Goal: Information Seeking & Learning: Learn about a topic

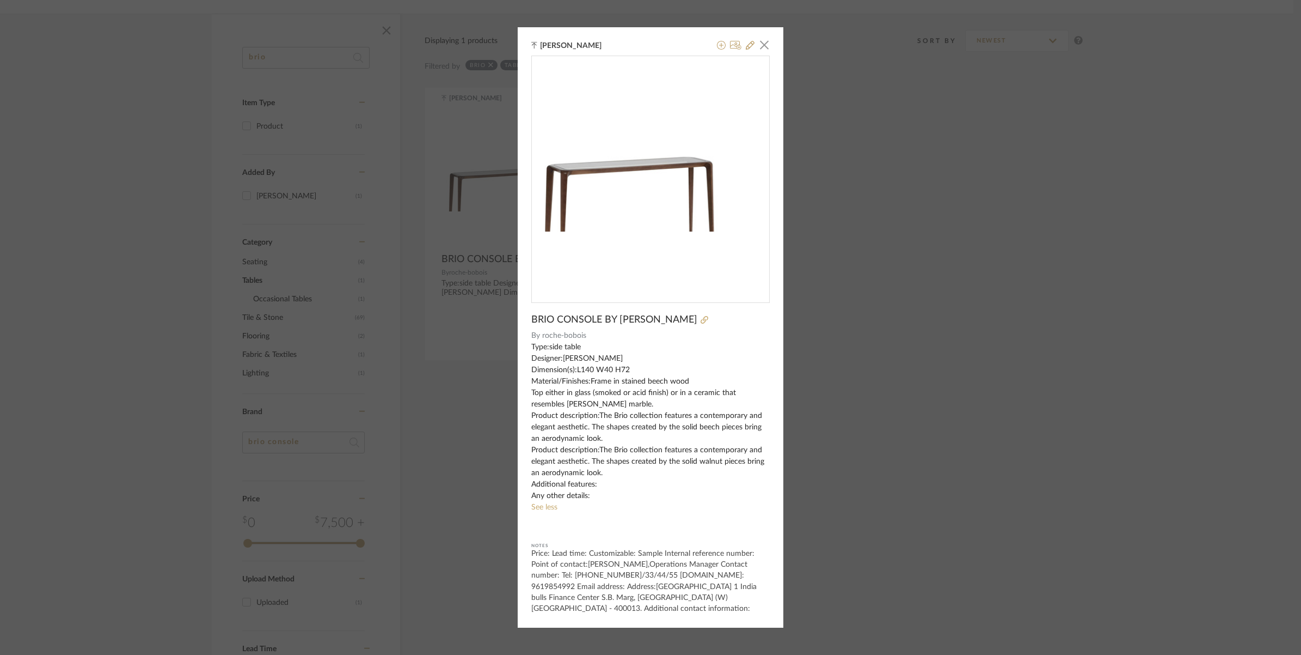
click at [763, 32] on div "[PERSON_NAME] × BRIO CONSOLE BY [PERSON_NAME] By [PERSON_NAME]-bobois Type:side…" at bounding box center [651, 327] width 266 height 600
drag, startPoint x: 763, startPoint y: 39, endPoint x: 570, endPoint y: 90, distance: 199.4
click at [761, 42] on span "button" at bounding box center [765, 45] width 22 height 22
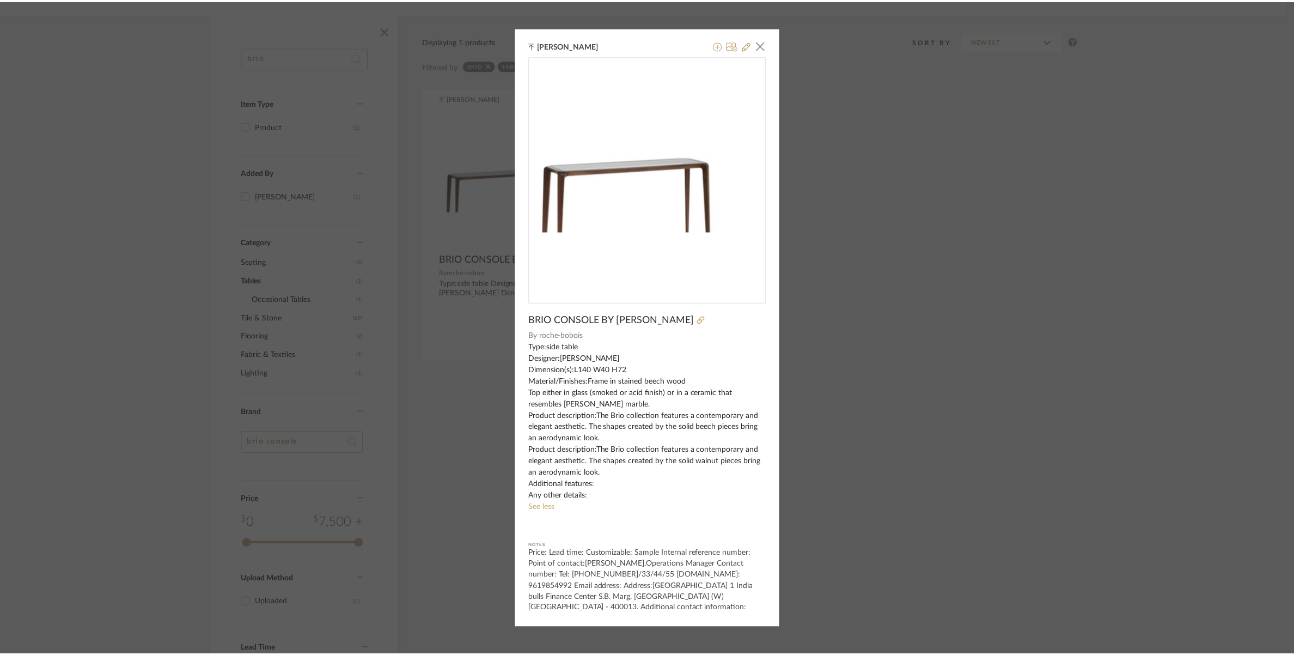
scroll to position [170, 0]
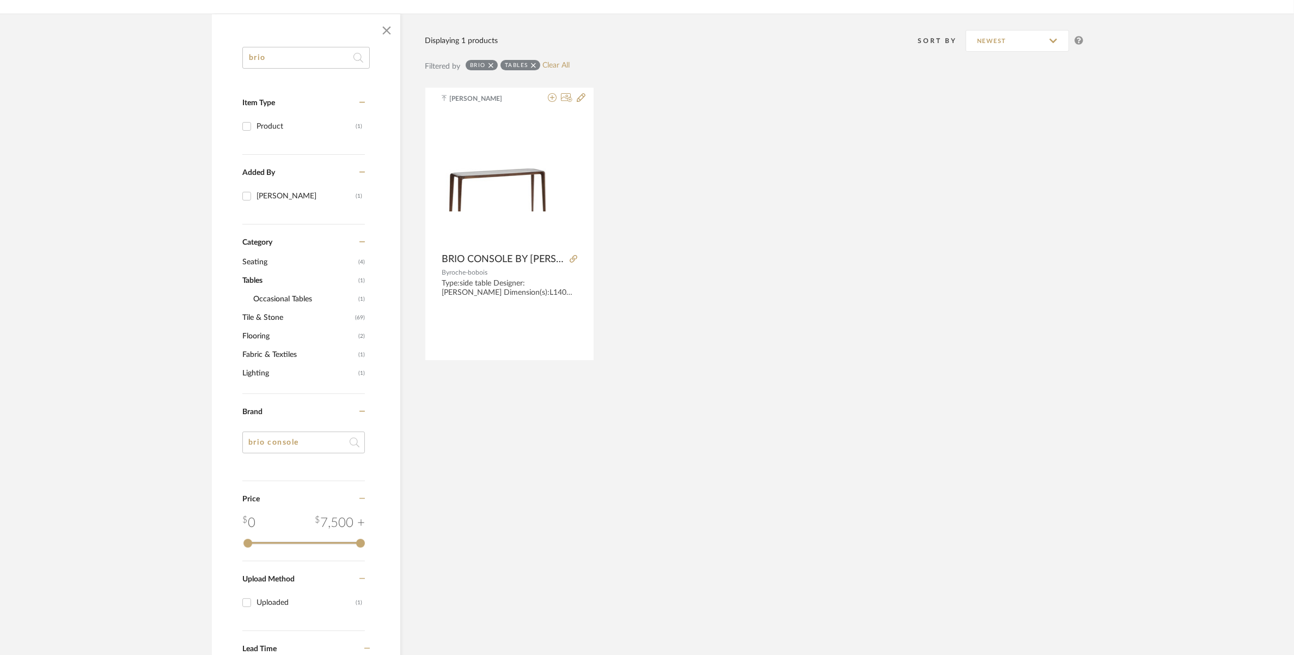
drag, startPoint x: 271, startPoint y: 60, endPoint x: 233, endPoint y: 61, distance: 38.1
click at [233, 61] on div "brio Item Type Product (1) Added By Ganesh K (1) Category Seating (4) Tables (1…" at bounding box center [306, 390] width 188 height 687
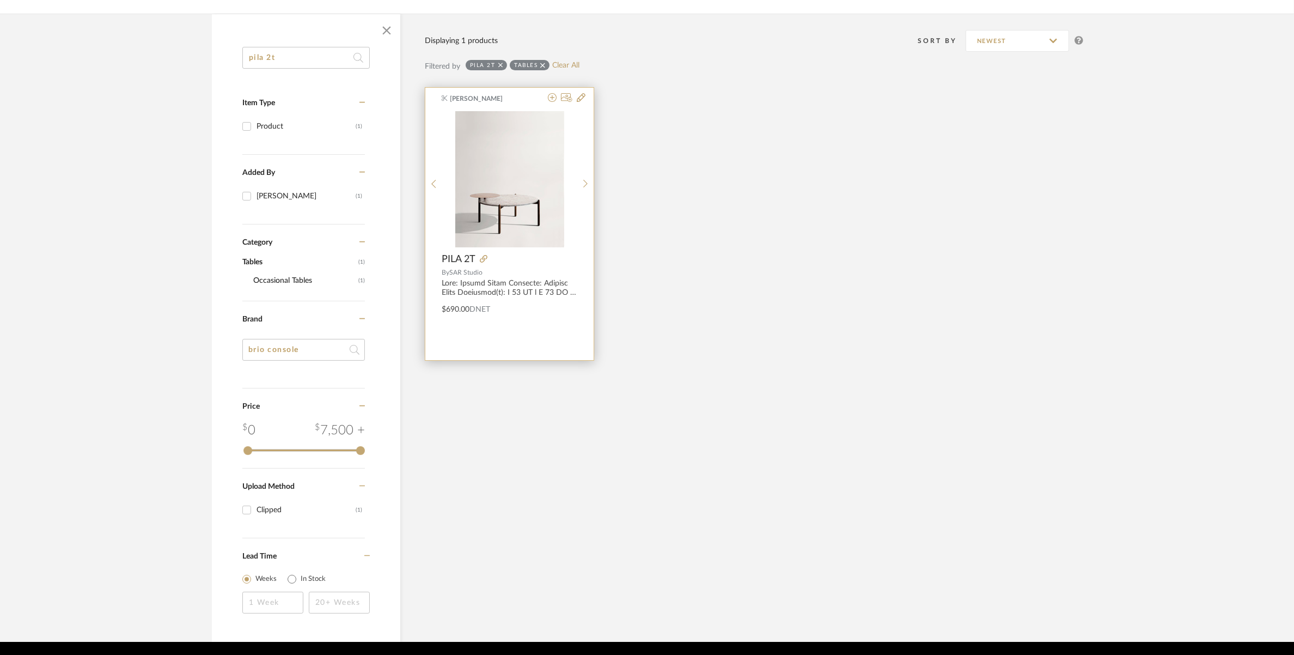
click at [0, 0] on img at bounding box center [0, 0] width 0 height 0
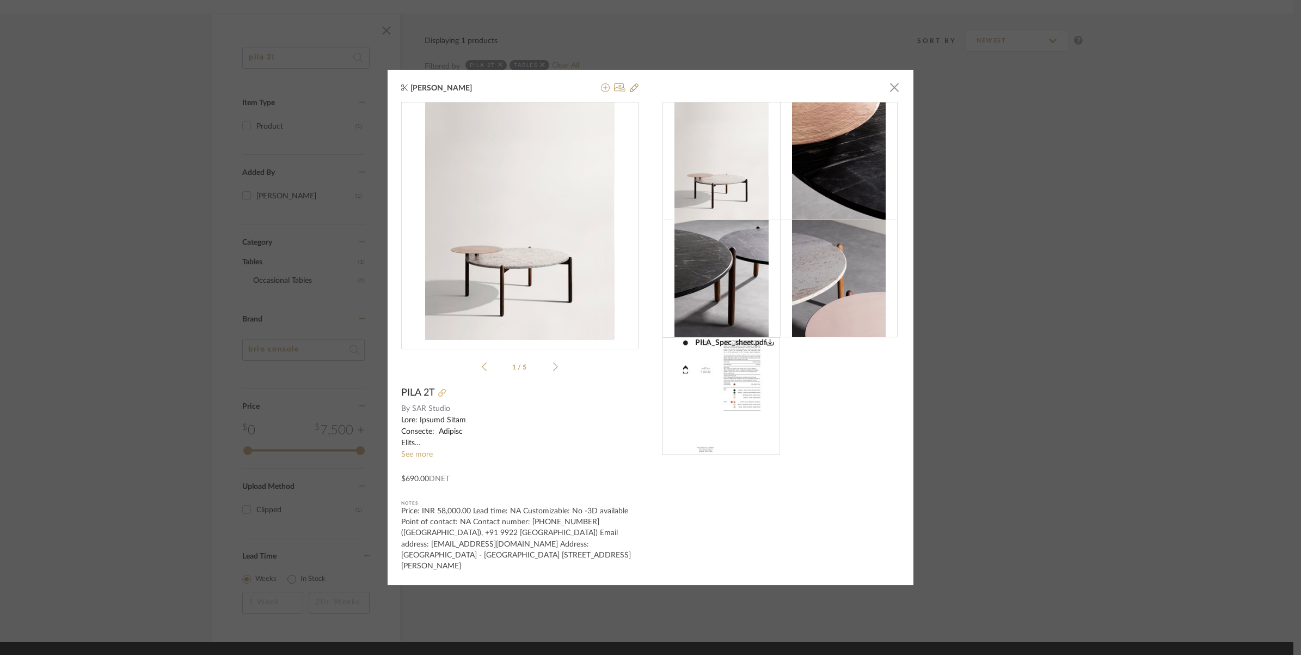
click at [438, 396] on icon at bounding box center [442, 393] width 8 height 8
drag, startPoint x: 311, startPoint y: 158, endPoint x: 305, endPoint y: 148, distance: 12.0
click at [308, 153] on div "Suvosri Ghosh × PILA_Spec_sheet.pdf PILA_Spec_sheet.pdf 1 / 5 PILA 2T By SAR St…" at bounding box center [650, 327] width 1301 height 655
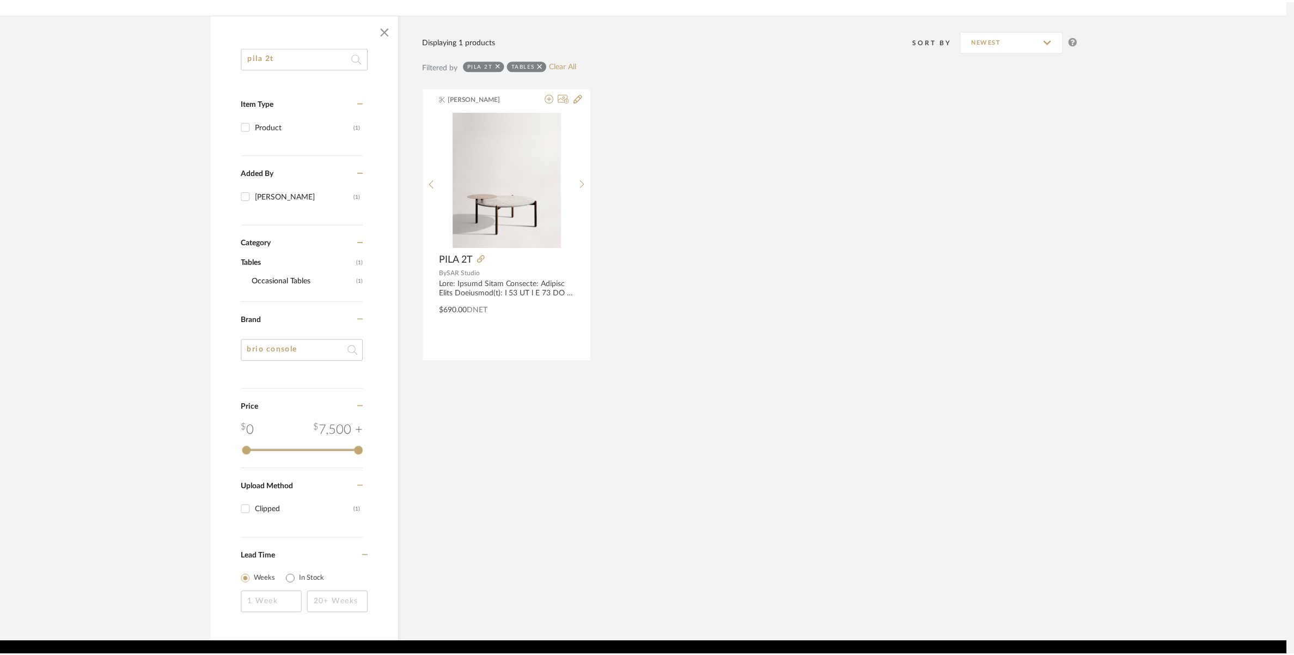
scroll to position [170, 0]
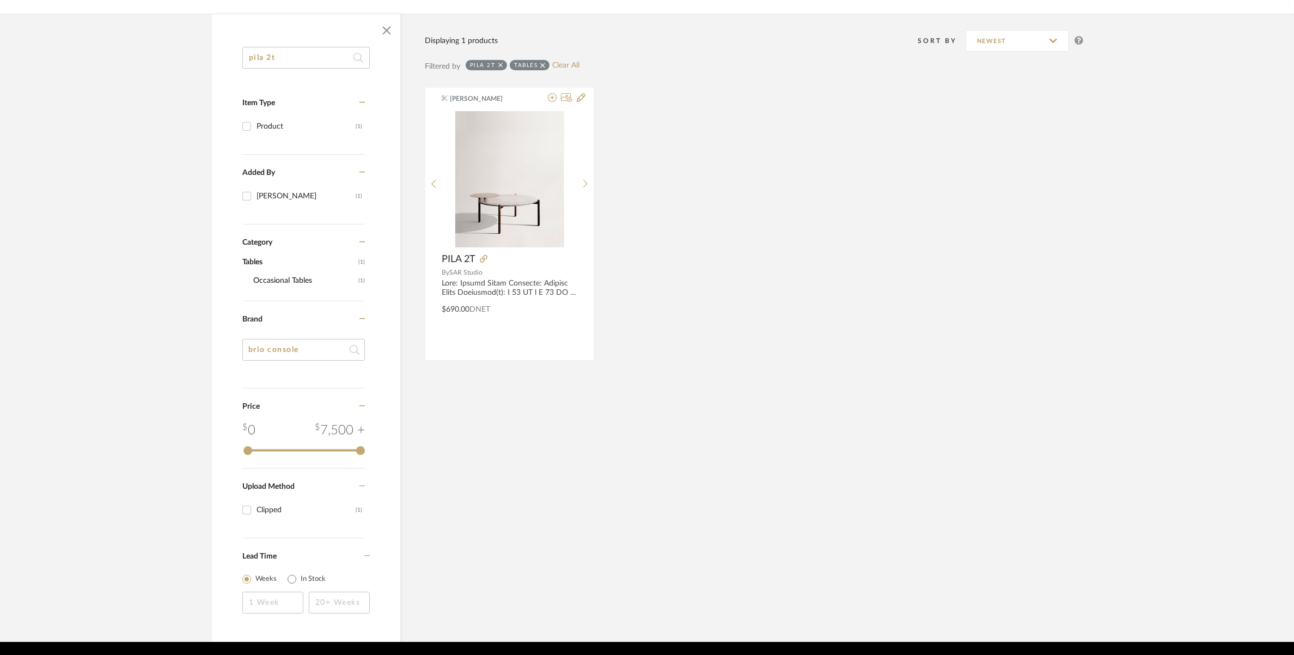
drag, startPoint x: 279, startPoint y: 60, endPoint x: 234, endPoint y: 62, distance: 44.7
click at [234, 62] on div "pila 2t Item Type Product (1) Added By [PERSON_NAME] (1) Category Tables (1) Oc…" at bounding box center [306, 344] width 188 height 595
paste input "[PERSON_NAME] side table"
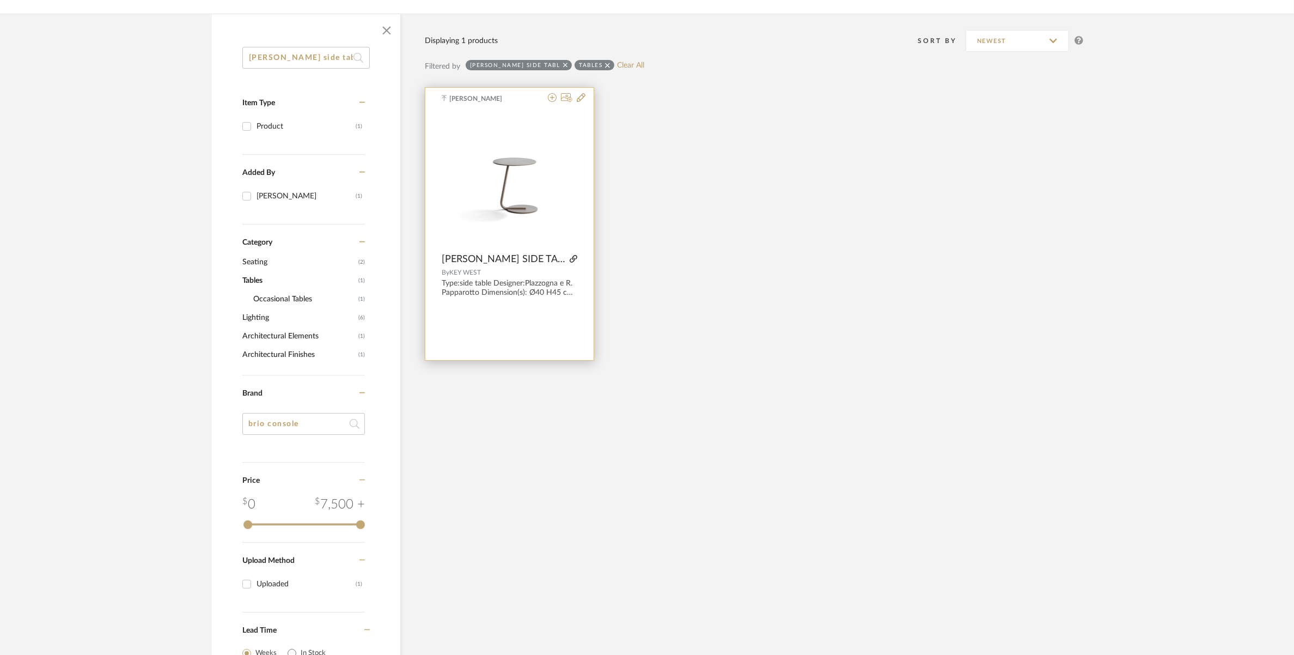
click at [570, 256] on icon at bounding box center [574, 259] width 8 height 8
drag, startPoint x: 321, startPoint y: 56, endPoint x: 197, endPoint y: 77, distance: 126.6
click at [197, 77] on div "[PERSON_NAME] side tabl Item Type Product (1) Added By [PERSON_NAME] (1) Catego…" at bounding box center [646, 365] width 903 height 702
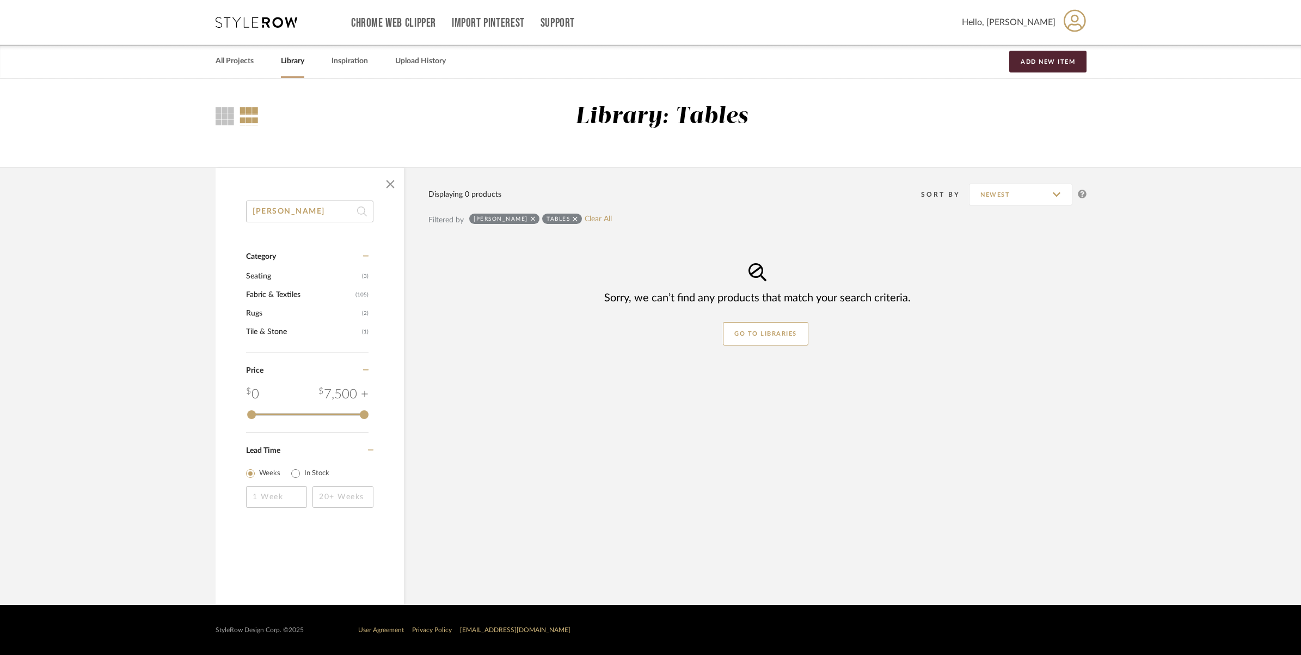
type input "[PERSON_NAME]"
click at [573, 216] on icon at bounding box center [575, 219] width 5 height 8
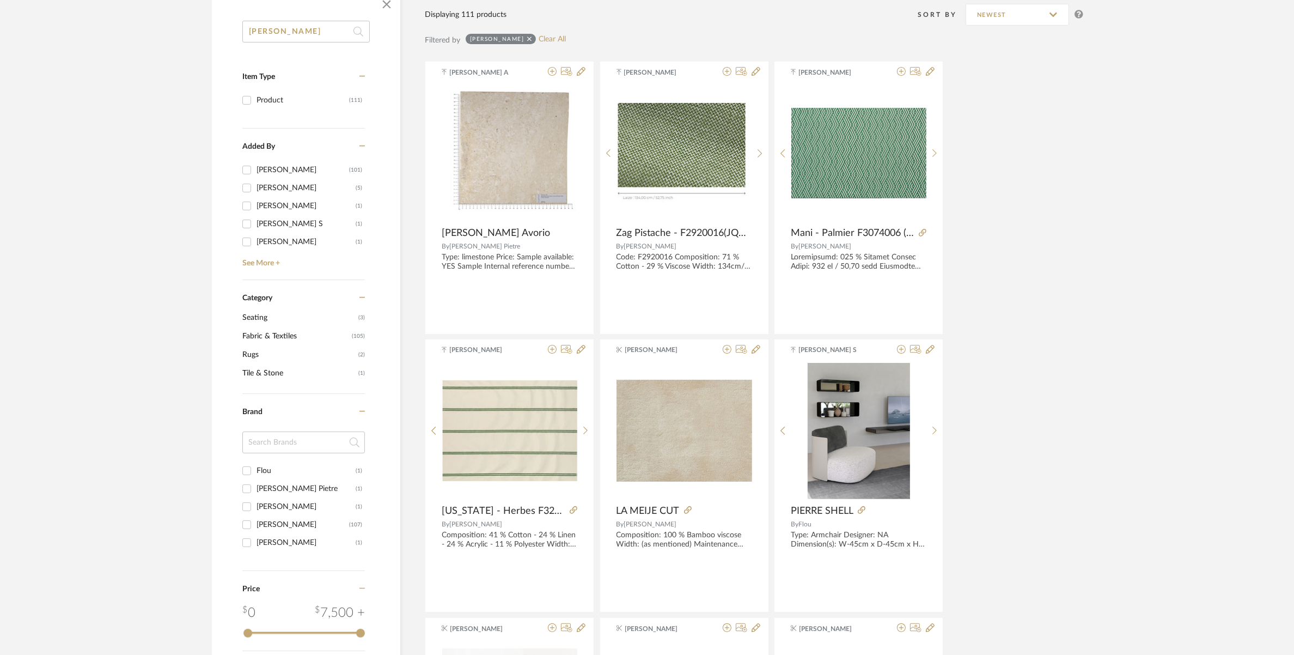
scroll to position [204, 0]
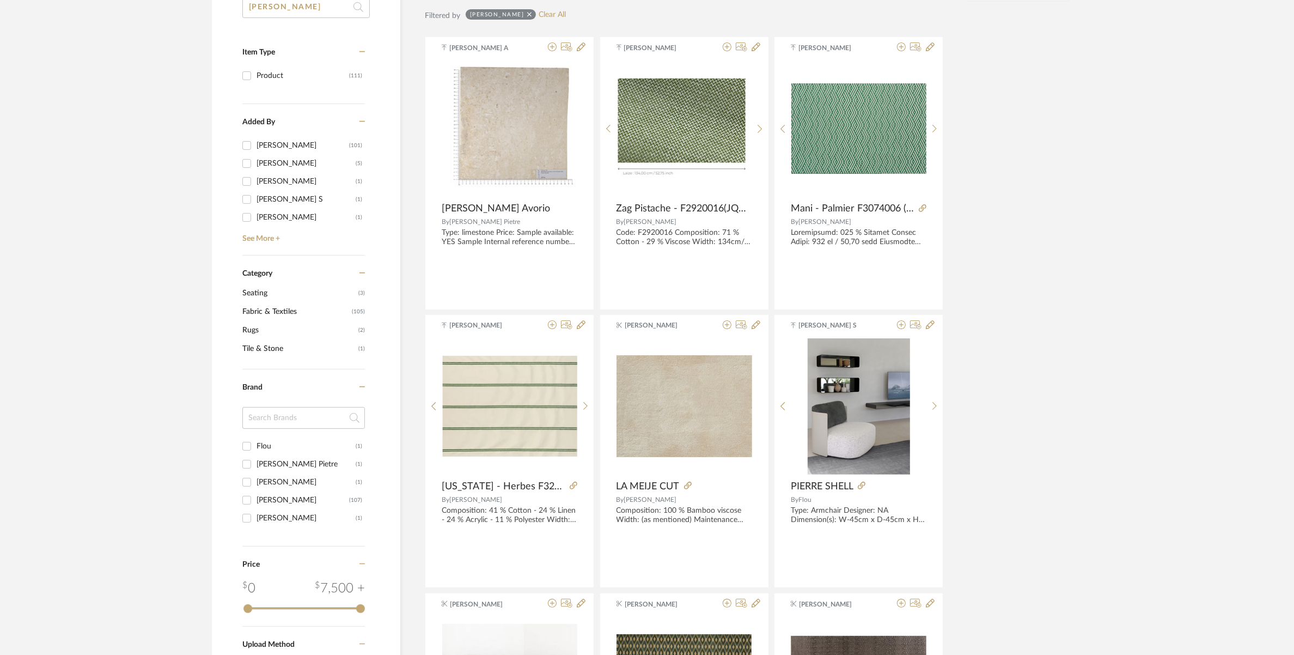
click at [265, 444] on div "Flou" at bounding box center [305, 445] width 99 height 17
click at [255, 444] on input "Flou (1)" at bounding box center [246, 445] width 17 height 17
checkbox input "true"
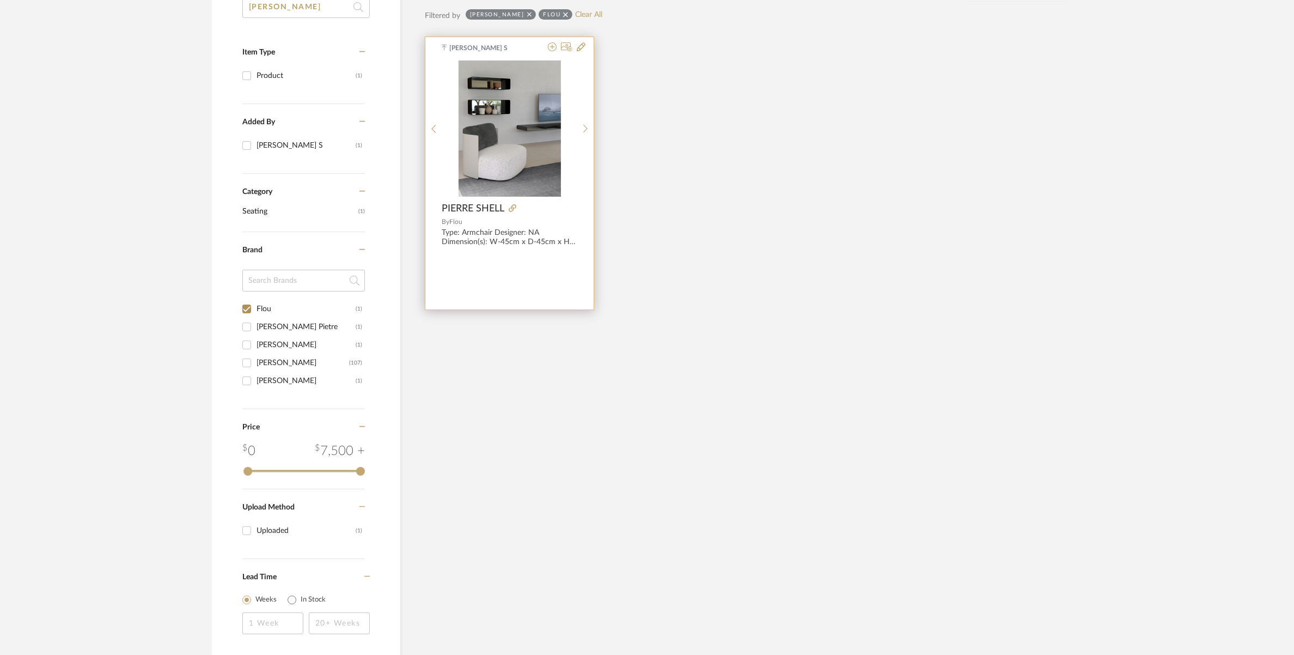
click at [480, 209] on span "PIERRE SHELL" at bounding box center [473, 209] width 63 height 12
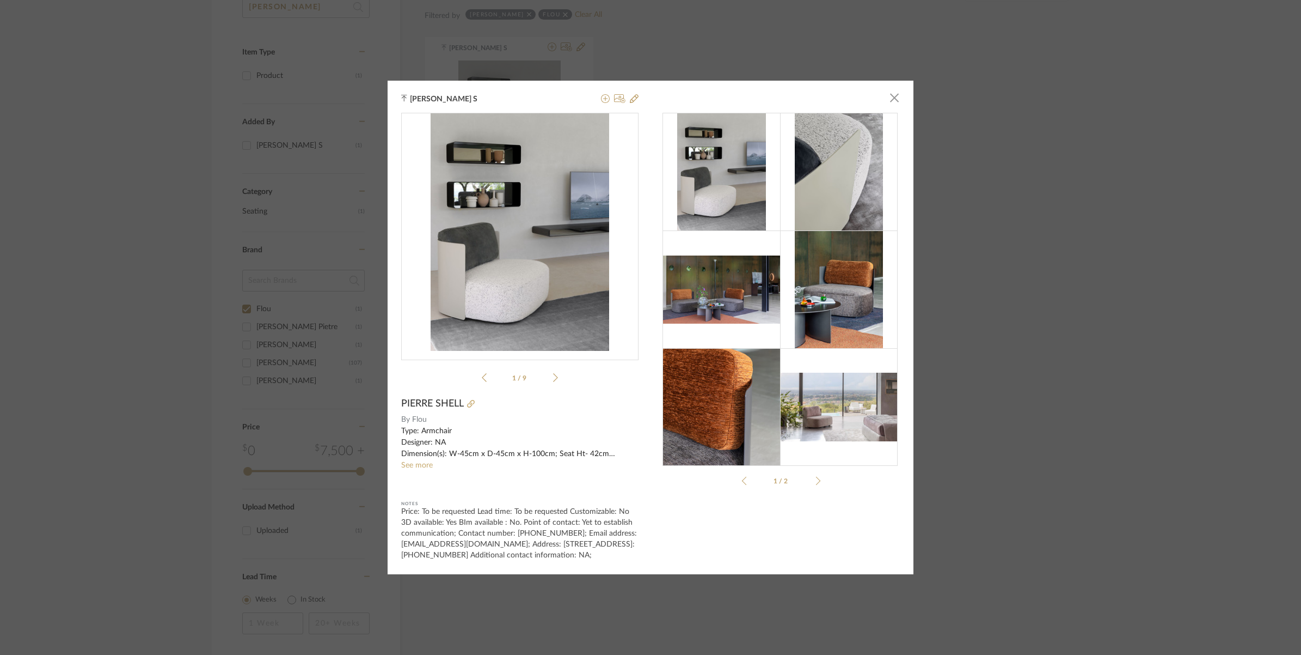
click at [500, 213] on div "0" at bounding box center [519, 231] width 237 height 237
click at [467, 403] on icon at bounding box center [471, 404] width 8 height 8
click at [409, 470] on sr-see-more-text "Type: Armchair Designer: NA Dimension(s): W-45cm x D-45cm x H-100cm; Seat Ht- 4…" at bounding box center [519, 448] width 237 height 46
click at [409, 467] on link "See more" at bounding box center [417, 465] width 32 height 8
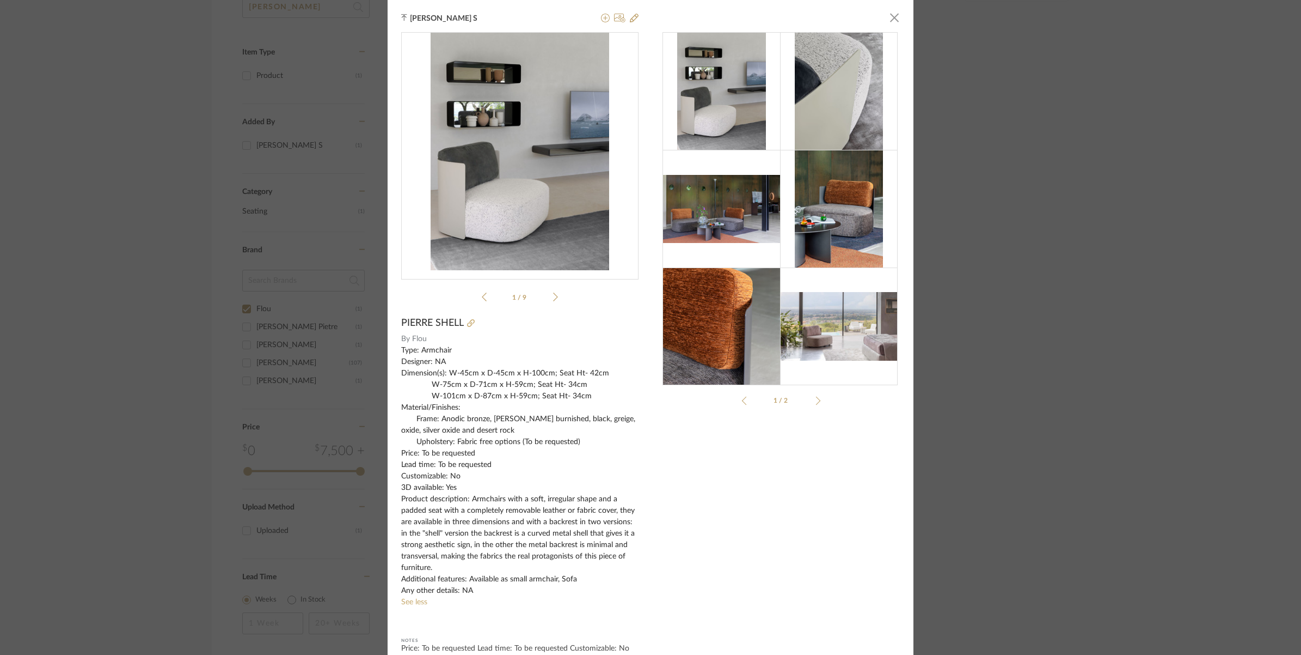
scroll to position [56, 0]
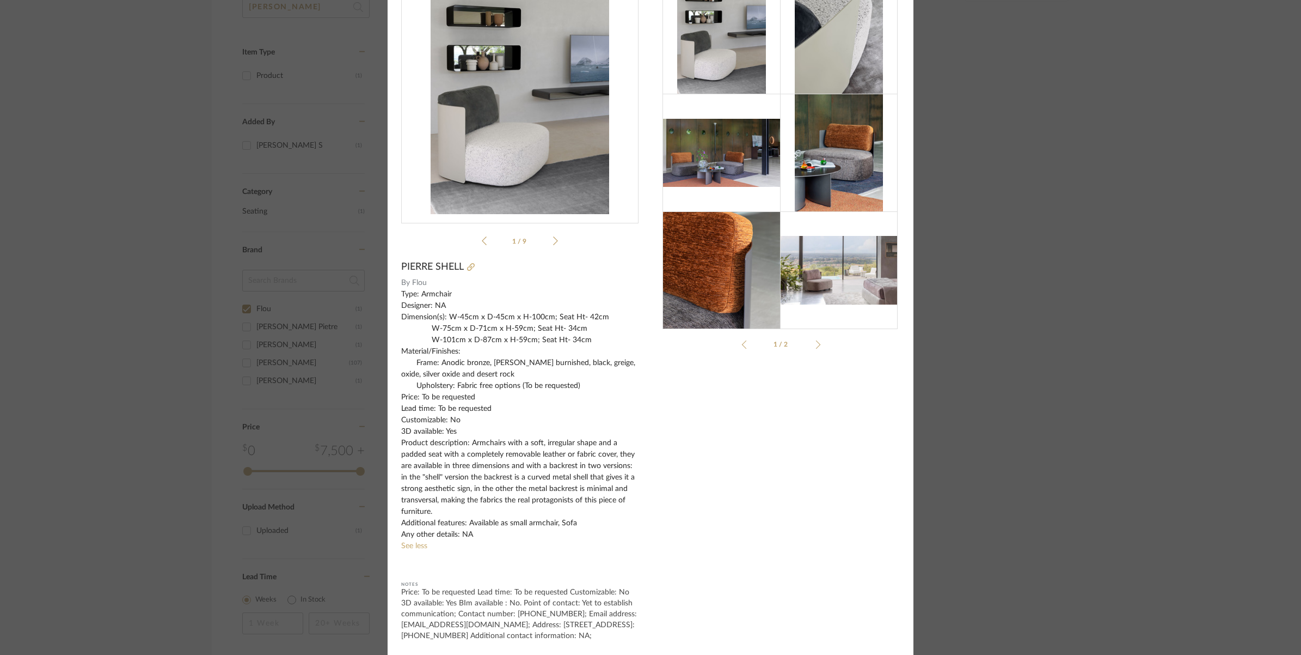
click at [185, 265] on div "[PERSON_NAME] S × shell_215.pdf shell_215.pdf 1 / 9 PIERRE SHELL By Flou See le…" at bounding box center [650, 327] width 1301 height 655
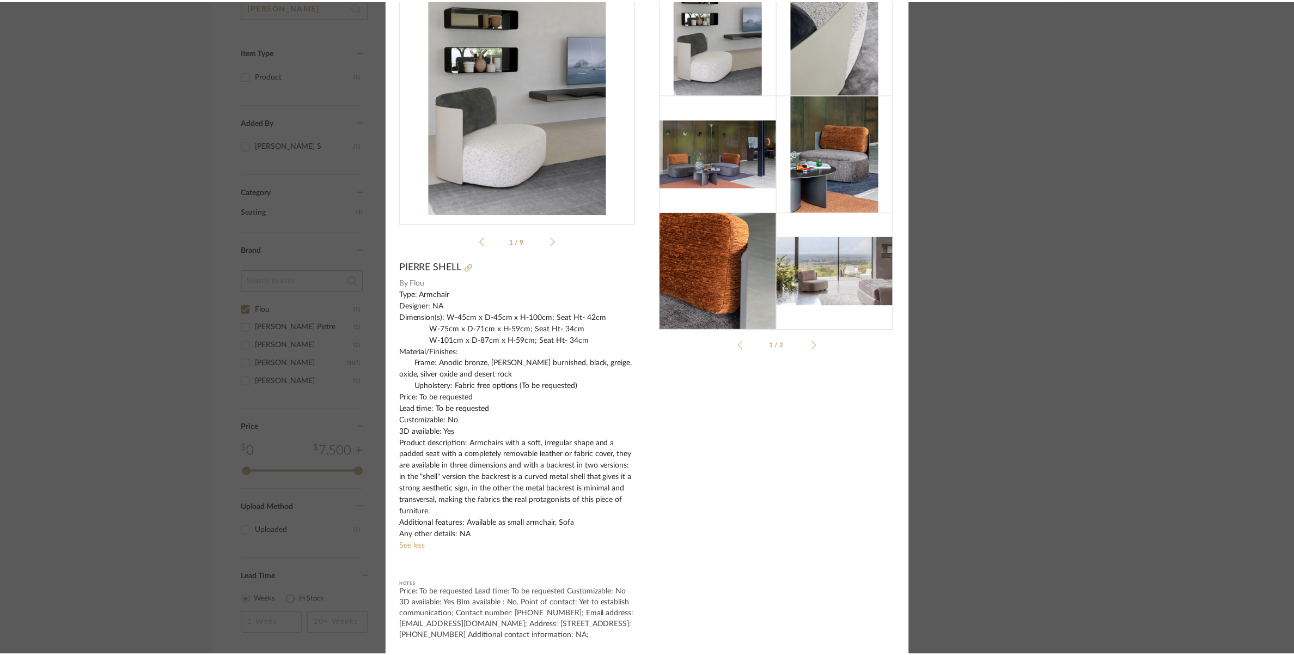
scroll to position [204, 0]
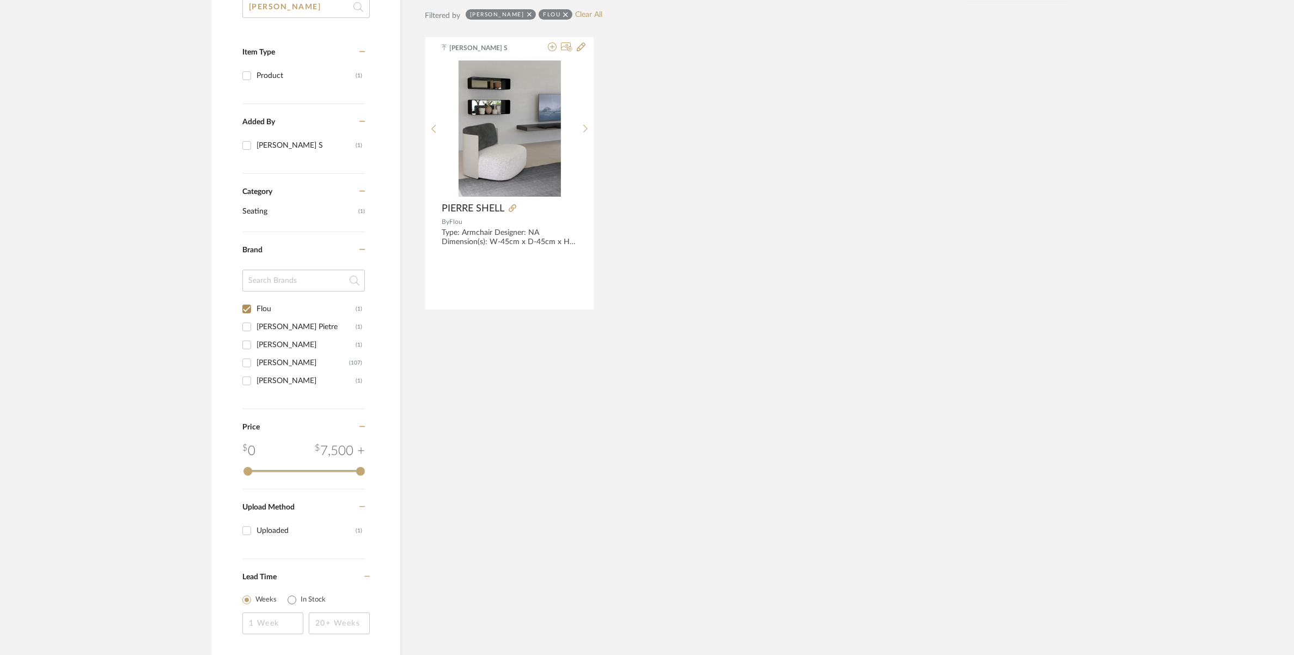
click at [278, 282] on input at bounding box center [303, 281] width 123 height 22
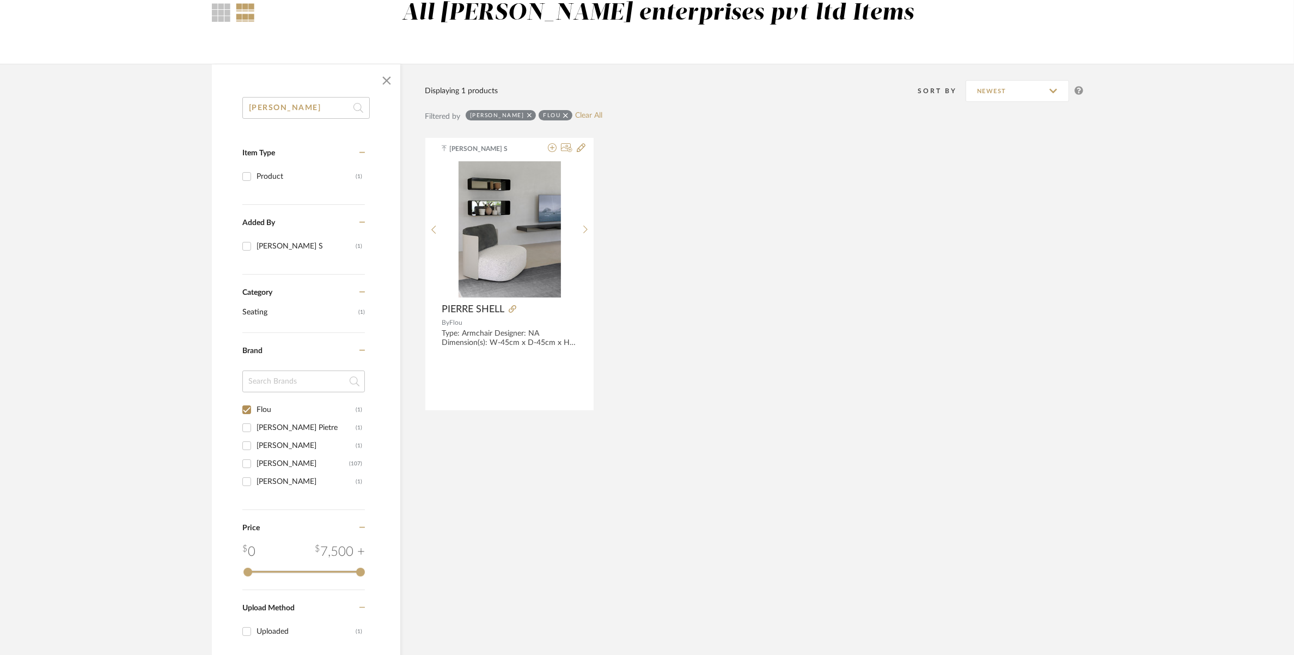
scroll to position [0, 0]
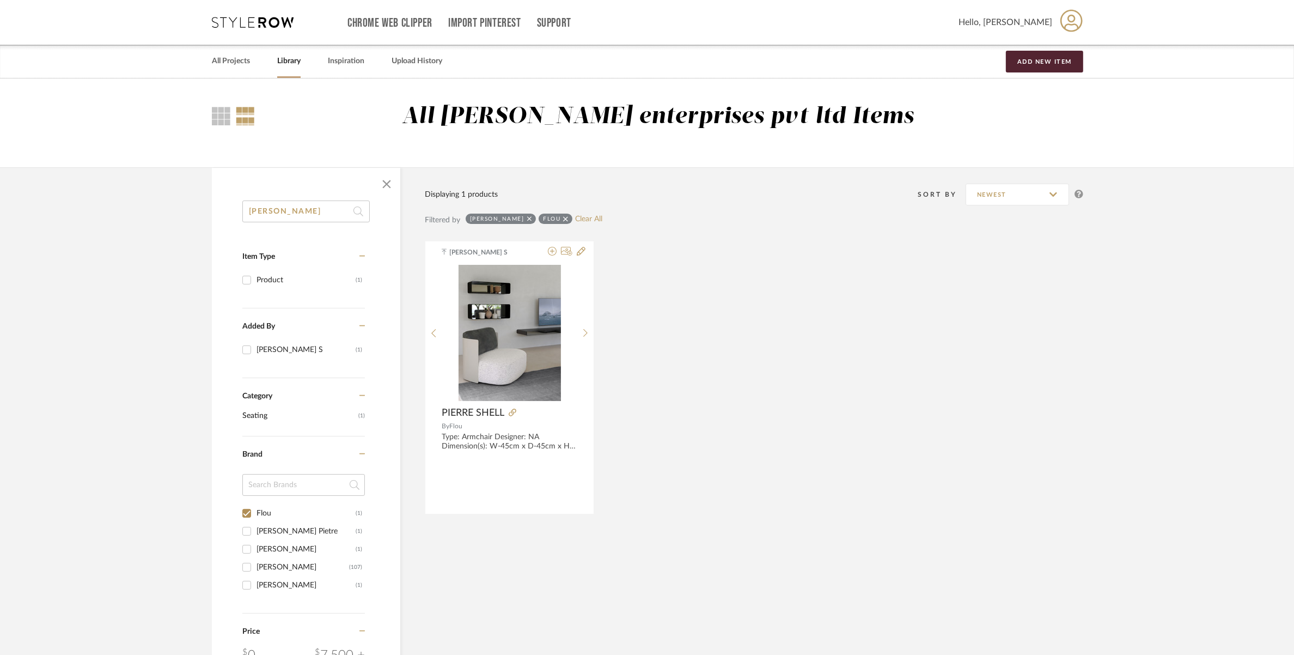
click at [279, 209] on input "[PERSON_NAME]" at bounding box center [305, 211] width 127 height 22
drag, startPoint x: 305, startPoint y: 210, endPoint x: 226, endPoint y: 211, distance: 79.0
click at [226, 211] on div "pierre shell Item Type Product (1) Added By [PERSON_NAME] S (1) Category Seatin…" at bounding box center [306, 533] width 188 height 666
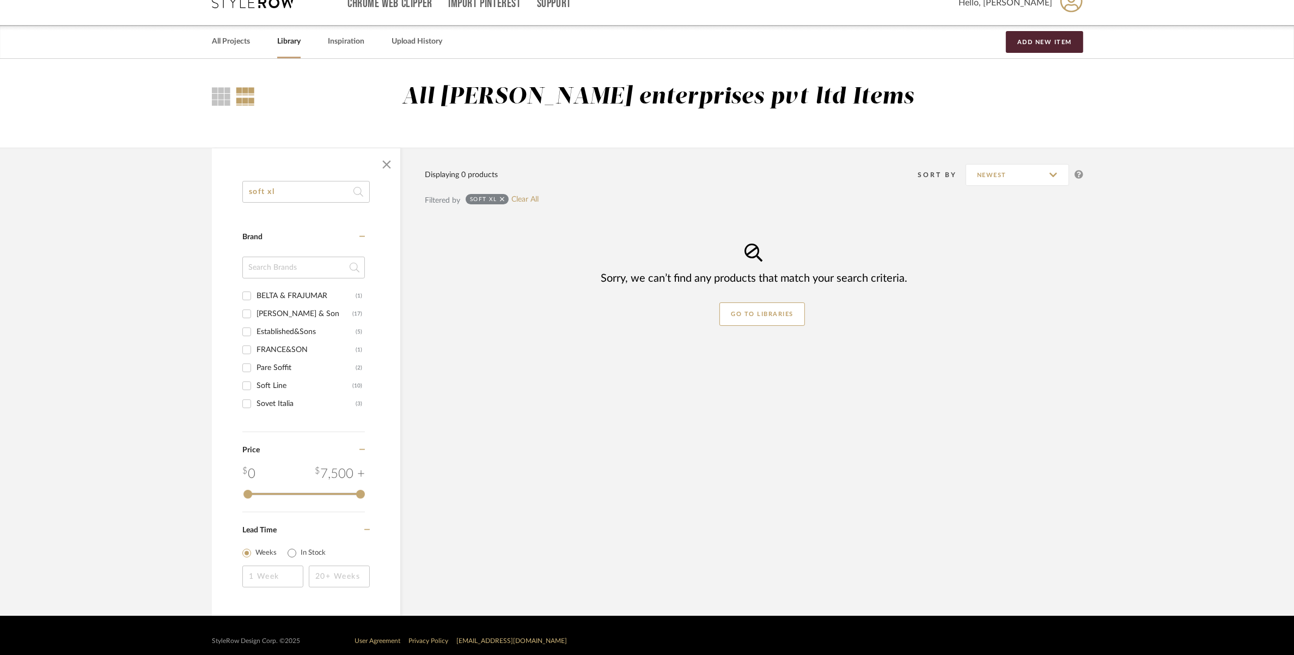
scroll to position [30, 0]
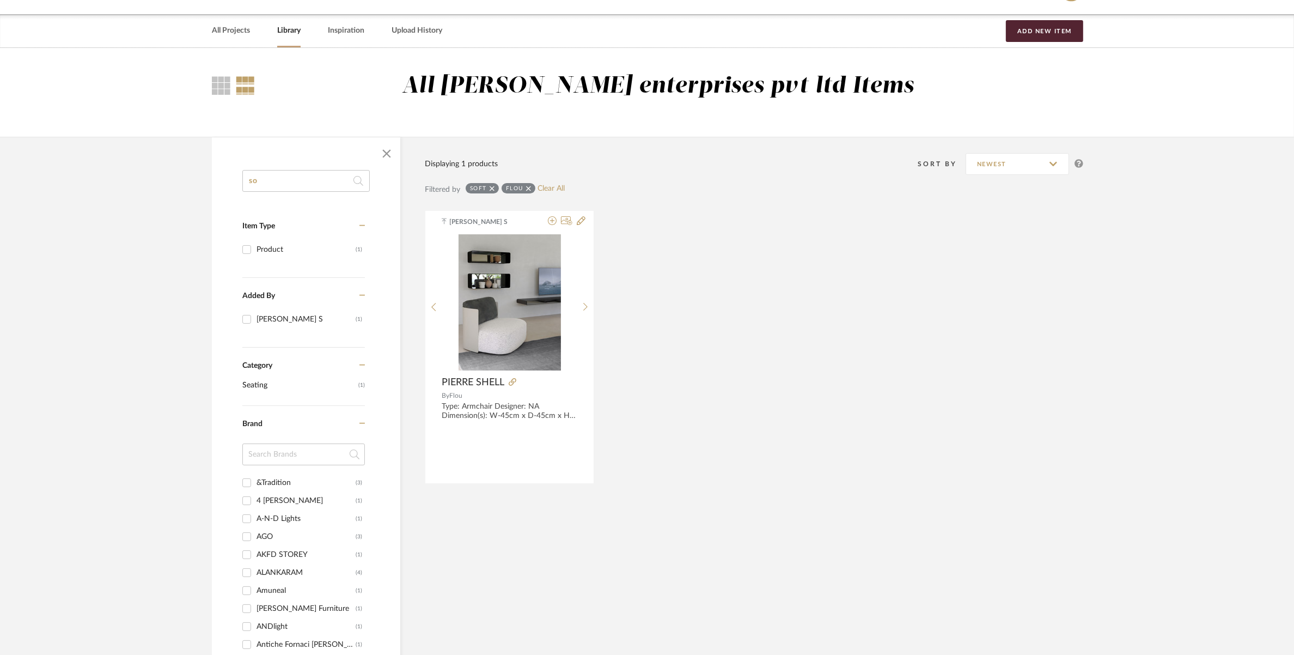
type input "s"
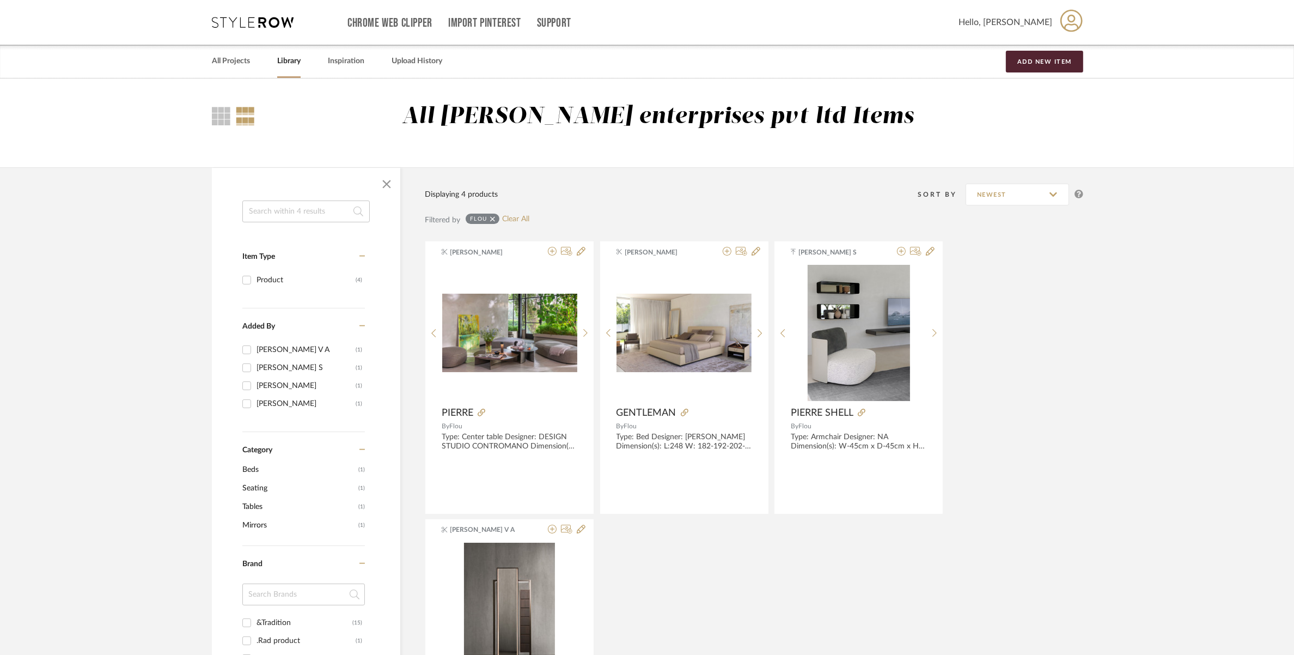
click at [487, 223] on div "Flou" at bounding box center [483, 218] width 34 height 10
click at [491, 222] on fa-icon at bounding box center [492, 218] width 5 height 10
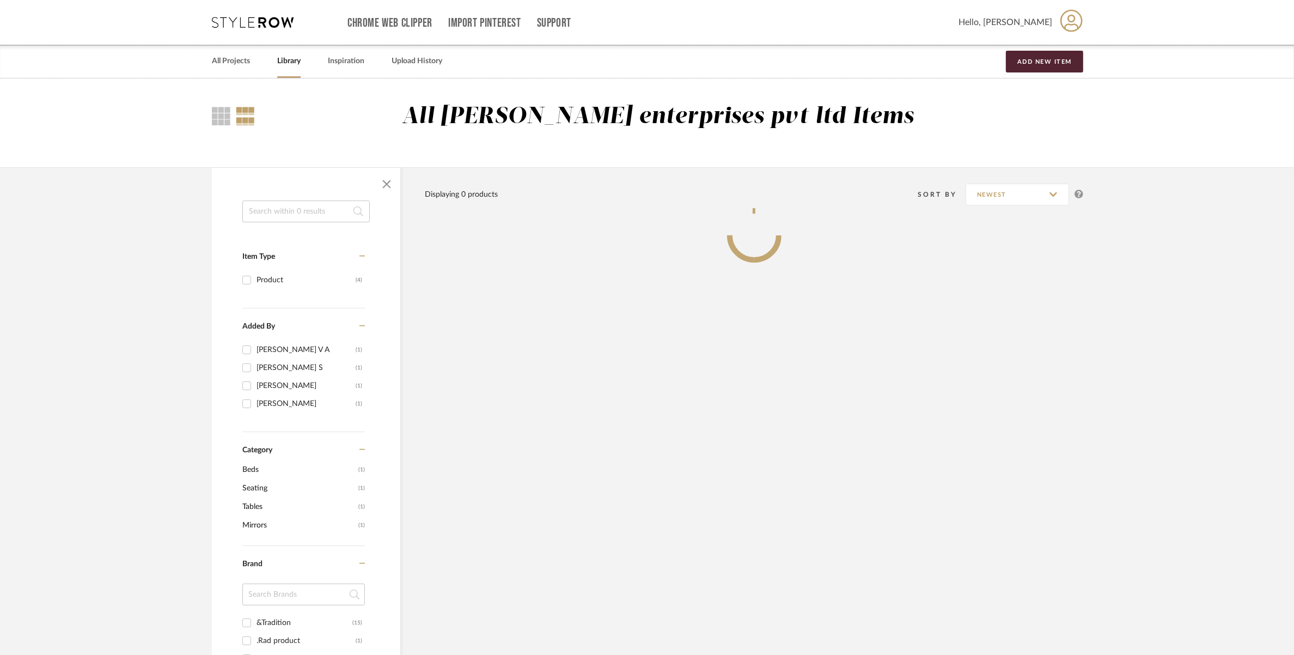
click at [279, 218] on input at bounding box center [305, 211] width 127 height 22
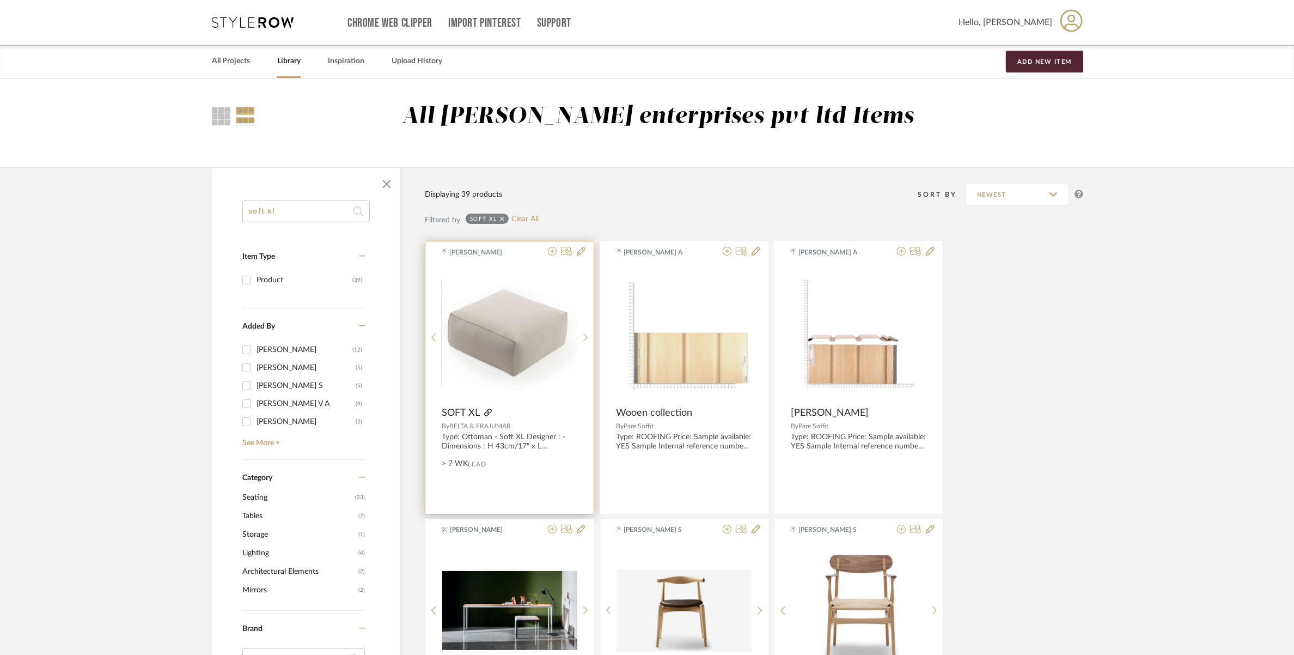
click at [486, 414] on icon at bounding box center [488, 412] width 8 height 8
click at [483, 363] on img "0" at bounding box center [509, 332] width 135 height 120
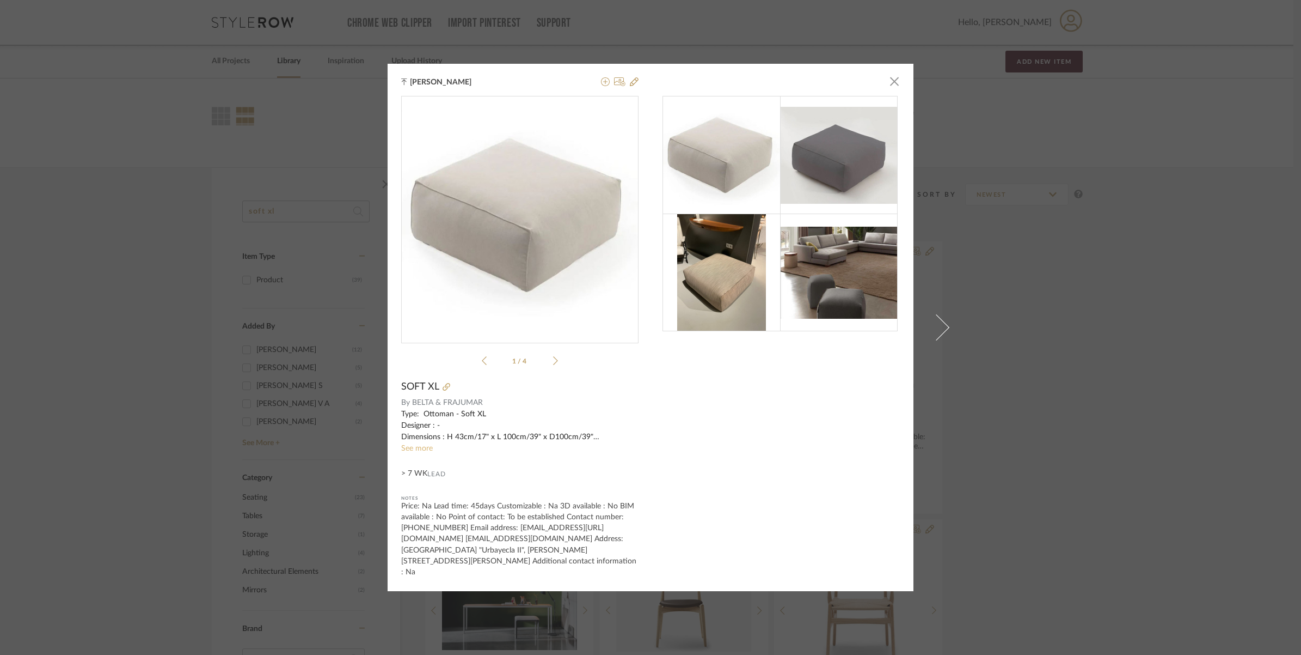
click at [421, 452] on link "See more" at bounding box center [417, 448] width 32 height 8
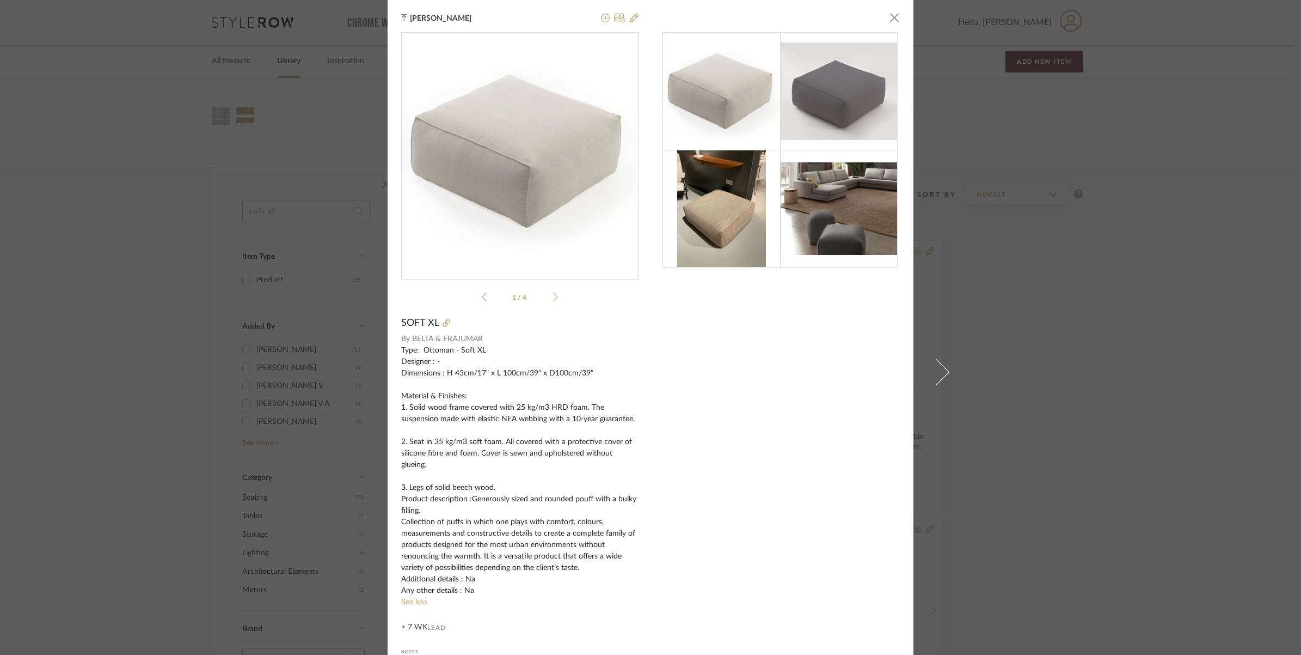
scroll to position [67, 0]
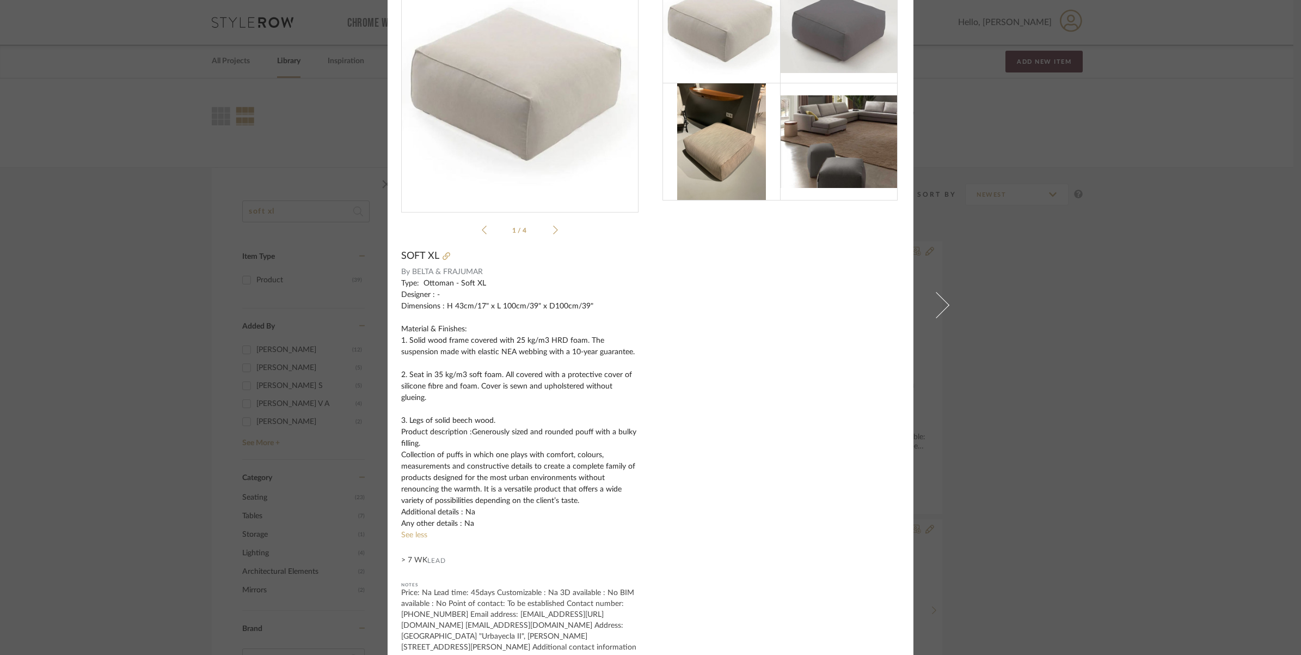
click at [96, 486] on div "[PERSON_NAME] × 1 / 4 SOFT XL By BELTA & FRAJUMAR Type: Ottoman - Soft XL Desig…" at bounding box center [650, 327] width 1301 height 655
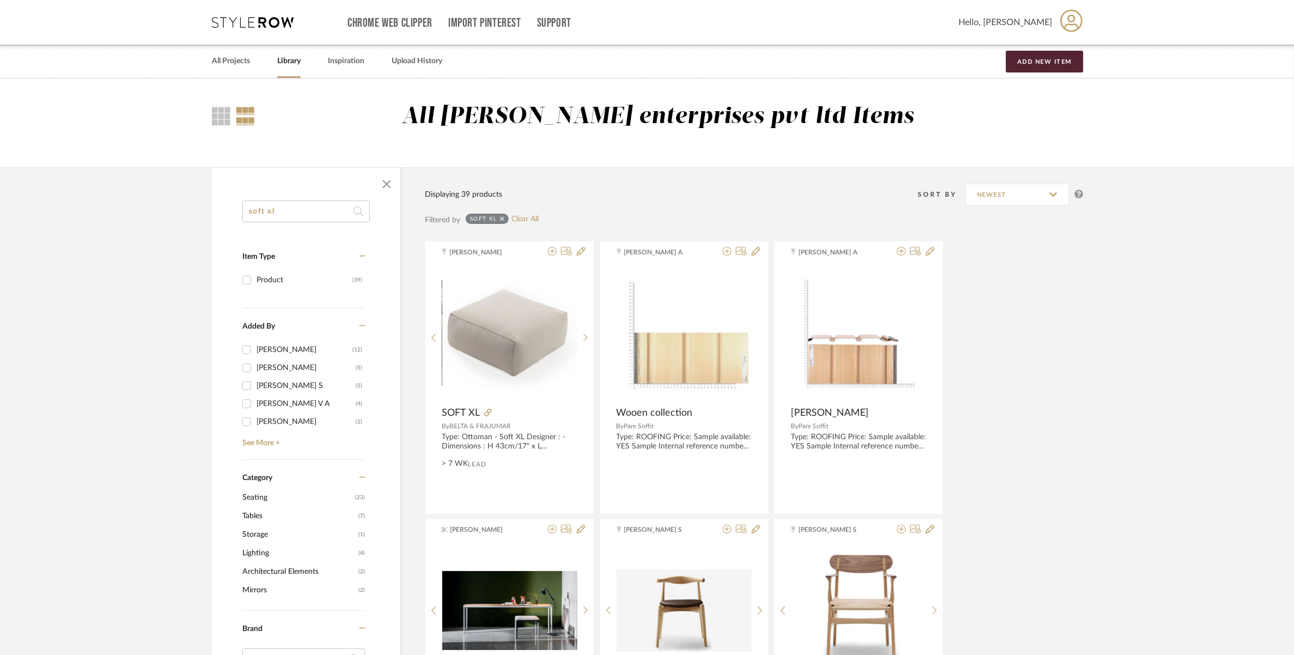
drag, startPoint x: 295, startPoint y: 211, endPoint x: 170, endPoint y: 216, distance: 125.4
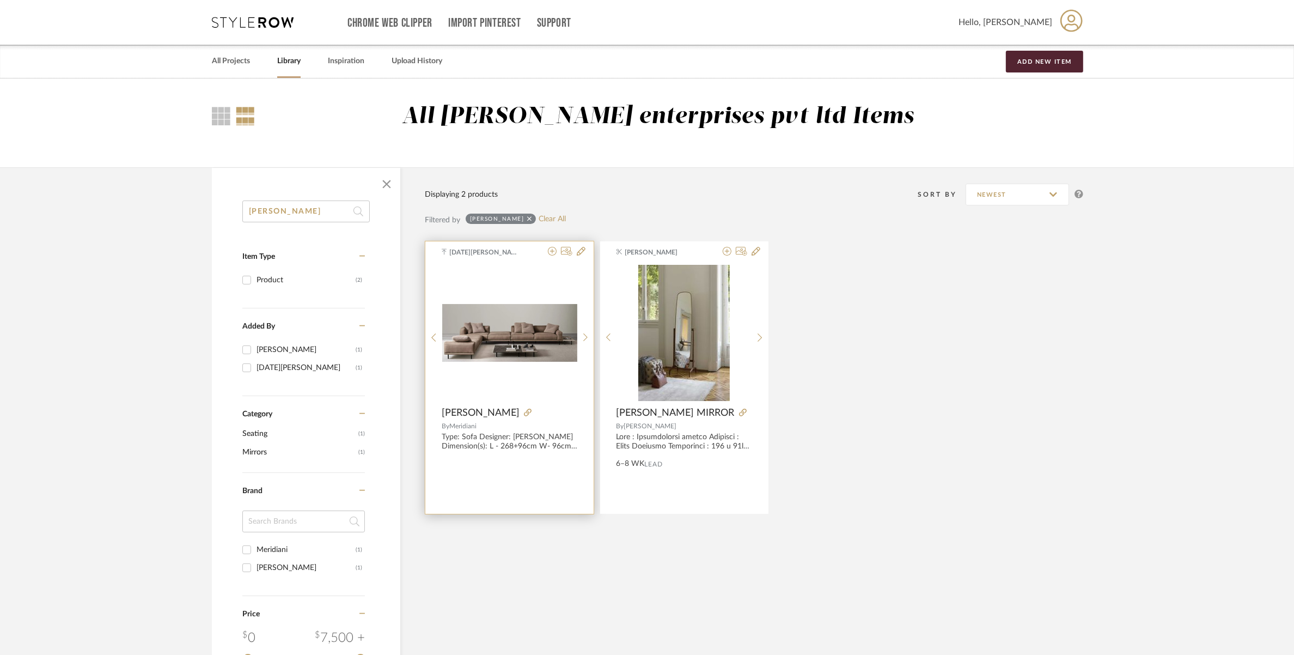
type input "[PERSON_NAME]"
click at [550, 338] on img "0" at bounding box center [518, 333] width 136 height 58
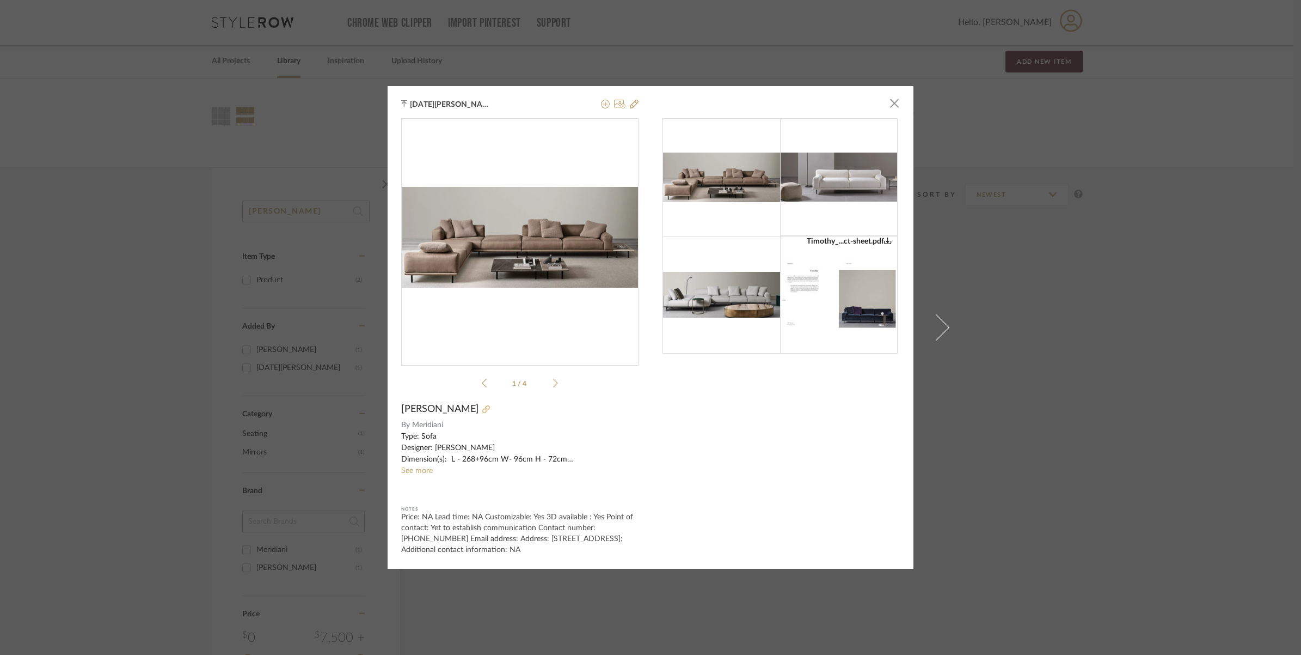
click at [482, 407] on icon at bounding box center [486, 409] width 8 height 8
